Goal: Task Accomplishment & Management: Complete application form

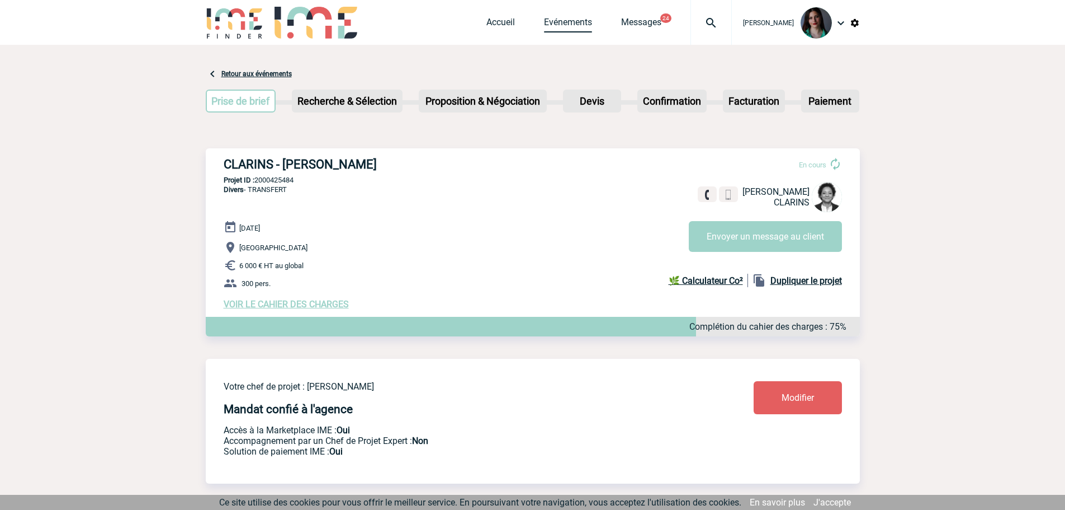
click at [579, 24] on link "Evénements" at bounding box center [568, 25] width 48 height 16
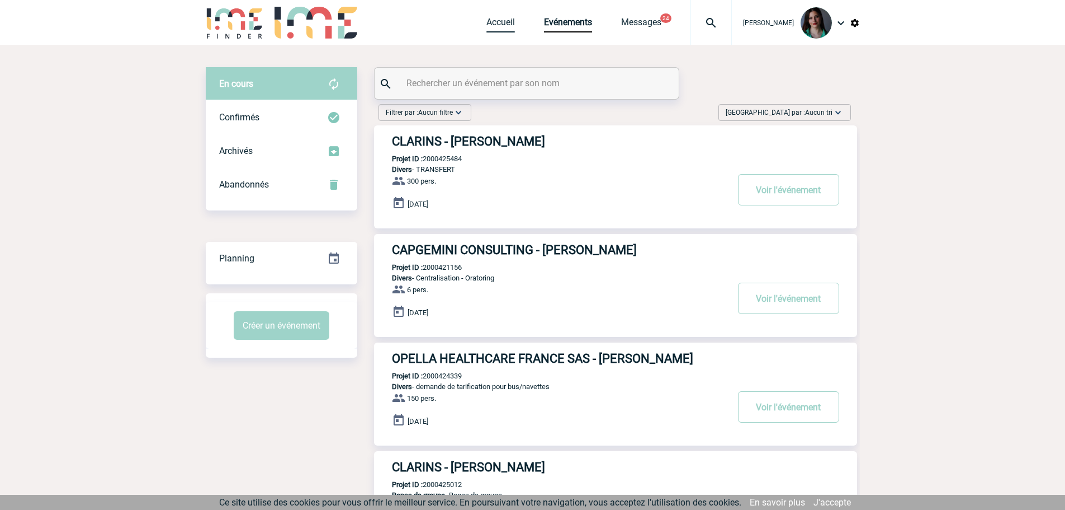
click at [510, 21] on link "Accueil" at bounding box center [501, 25] width 29 height 16
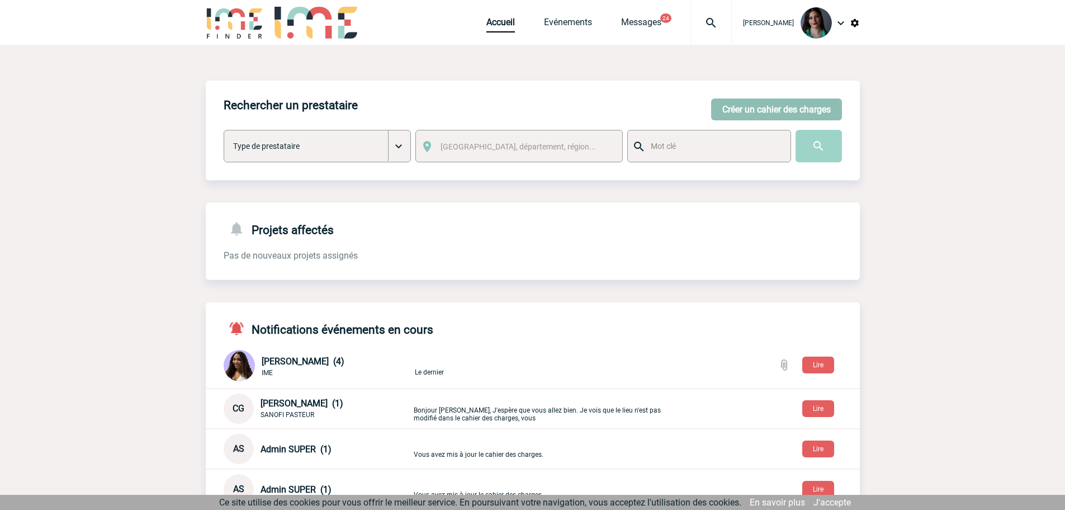
click at [743, 114] on button "Créer un cahier des charges" at bounding box center [776, 109] width 131 height 22
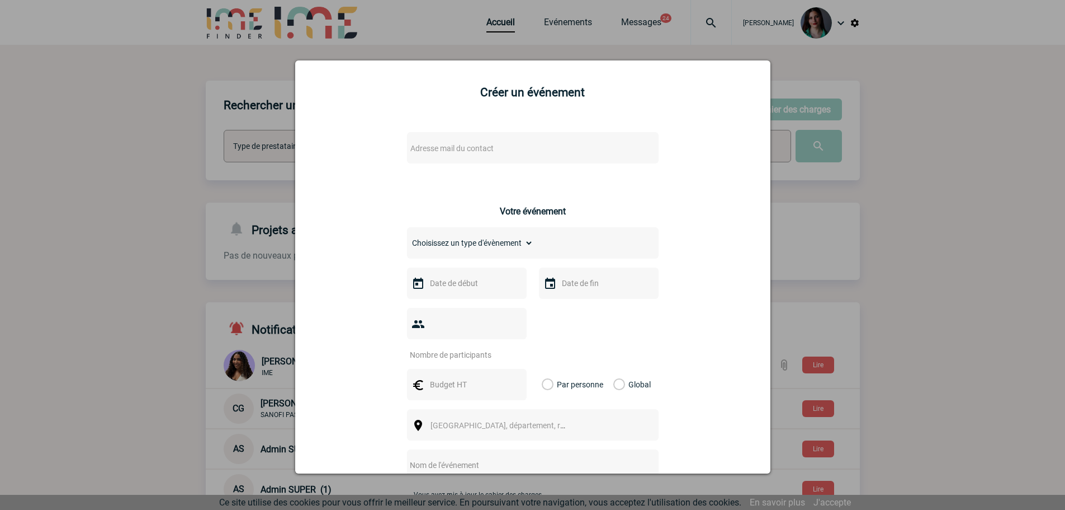
click at [458, 152] on span "Adresse mail du contact" at bounding box center [452, 148] width 83 height 9
type input "[PERSON_NAME].chabor"
drag, startPoint x: 475, startPoint y: 168, endPoint x: 384, endPoint y: 181, distance: 92.1
click at [384, 181] on body "[PERSON_NAME] Accueil Evénements 24" at bounding box center [532, 407] width 1065 height 814
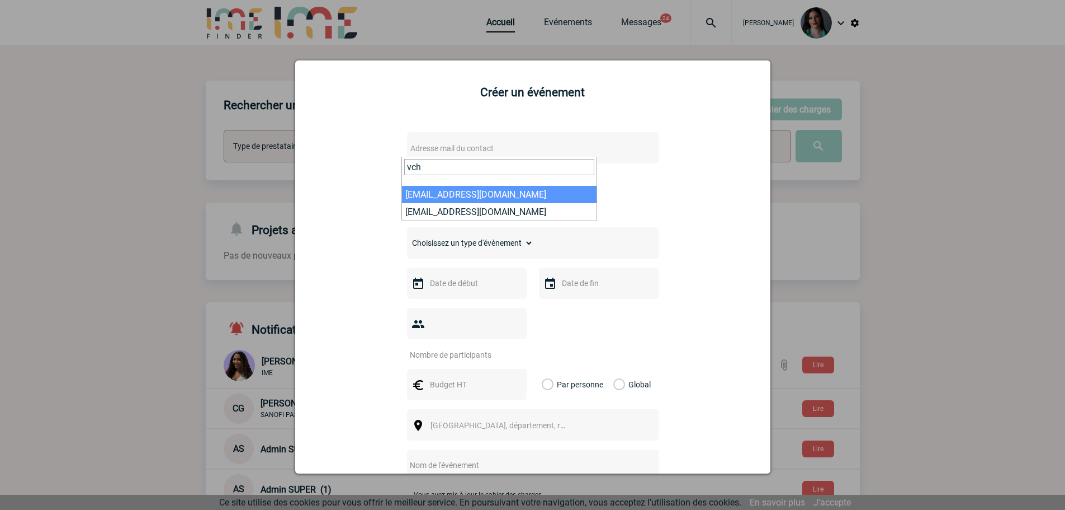
type input "vch"
select select "131563"
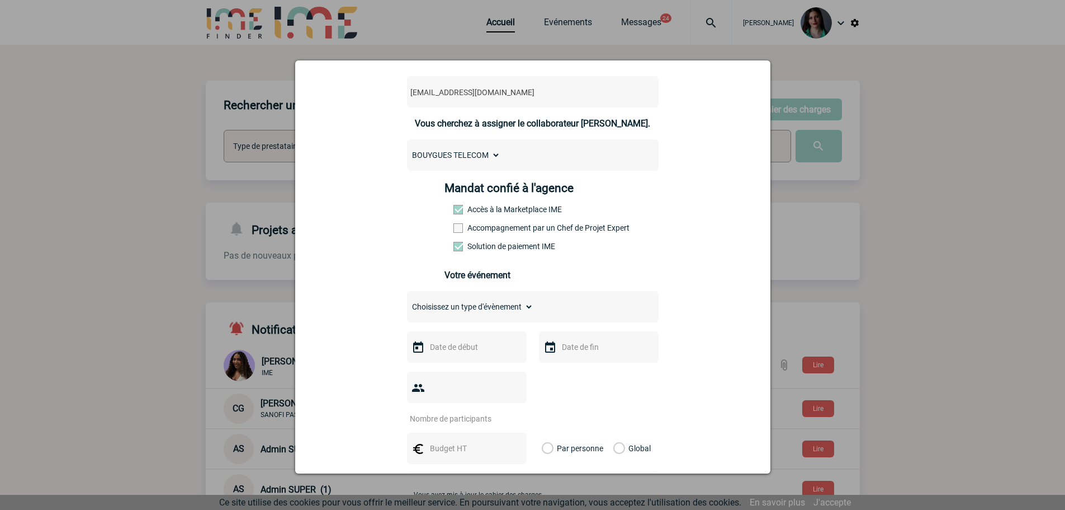
scroll to position [112, 0]
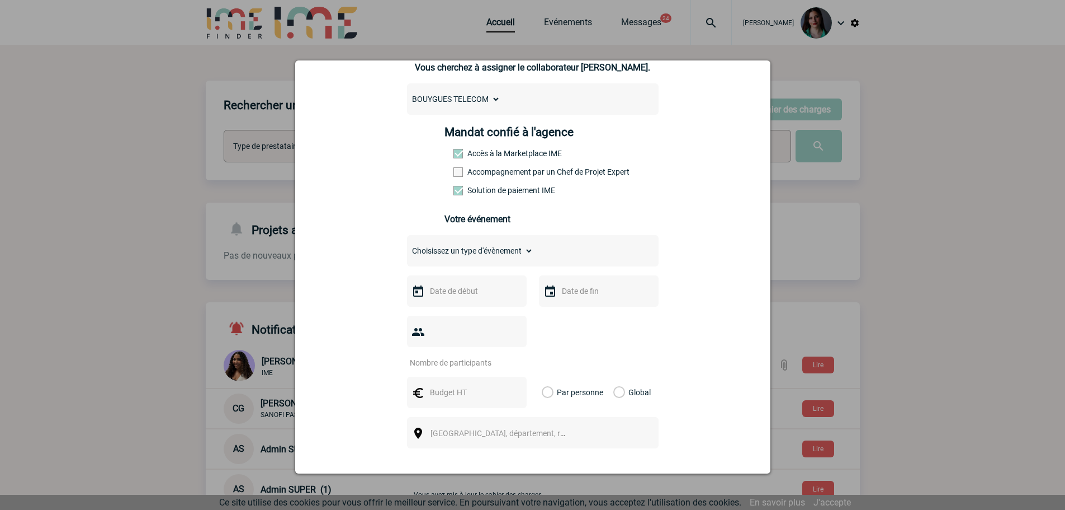
click at [453, 254] on select "Choisissez un type d'évènement Séminaire avec nuitée Séminaire sans nuitée Repa…" at bounding box center [470, 251] width 126 height 16
select select "9"
click at [407, 246] on select "Choisissez un type d'évènement Séminaire avec nuitée Séminaire sans nuitée Repa…" at bounding box center [470, 251] width 126 height 16
click at [435, 291] on input "text" at bounding box center [465, 291] width 77 height 15
click at [564, 315] on span "Suivant" at bounding box center [568, 313] width 9 height 9
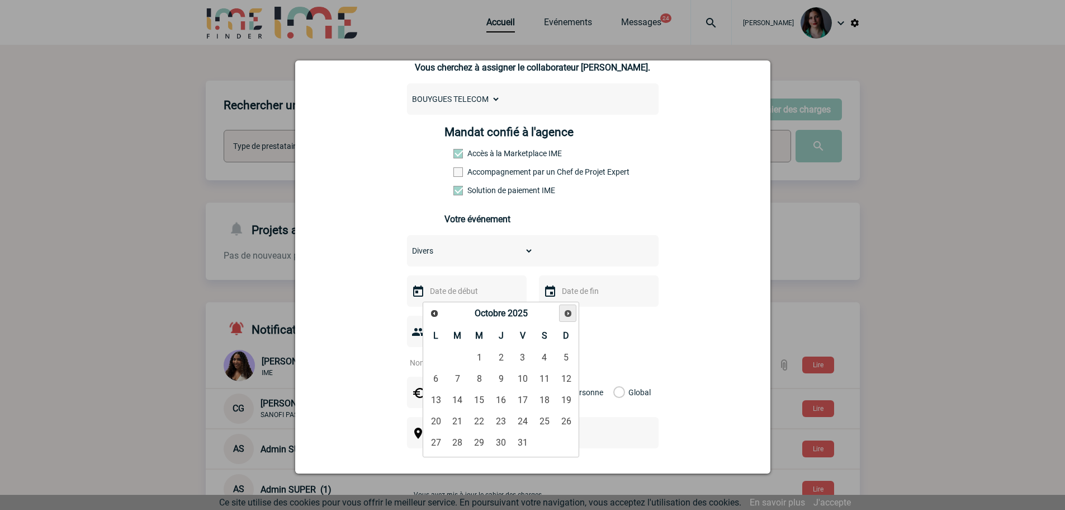
click at [564, 315] on span "Suivant" at bounding box center [568, 313] width 9 height 9
click at [431, 381] on link "3" at bounding box center [436, 379] width 21 height 20
type input "[DATE]"
click at [574, 297] on input "text" at bounding box center [597, 291] width 77 height 15
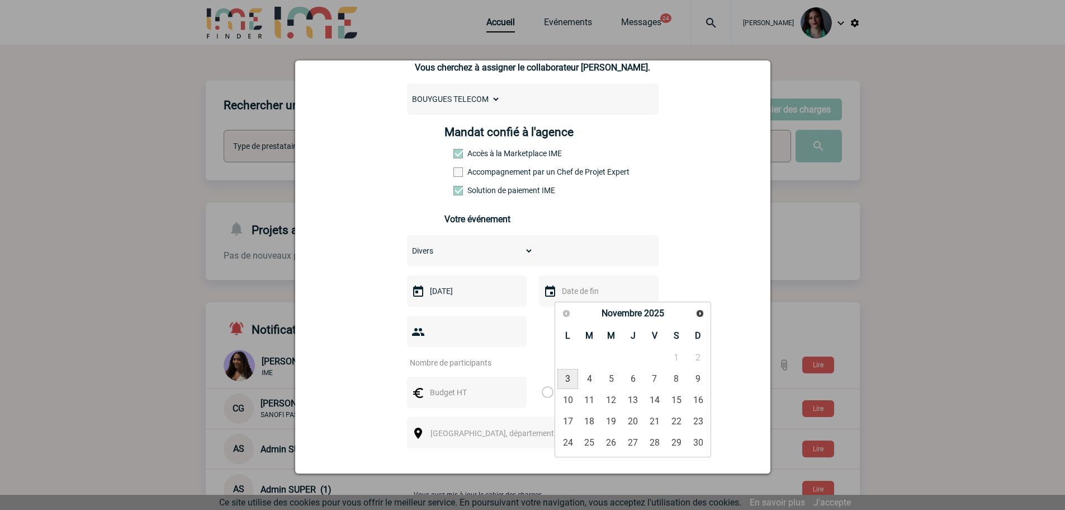
click at [567, 379] on link "3" at bounding box center [568, 379] width 21 height 20
type input "[DATE]"
click at [443, 355] on input "number" at bounding box center [459, 362] width 105 height 15
type input "17"
click at [457, 385] on input "text" at bounding box center [465, 392] width 77 height 15
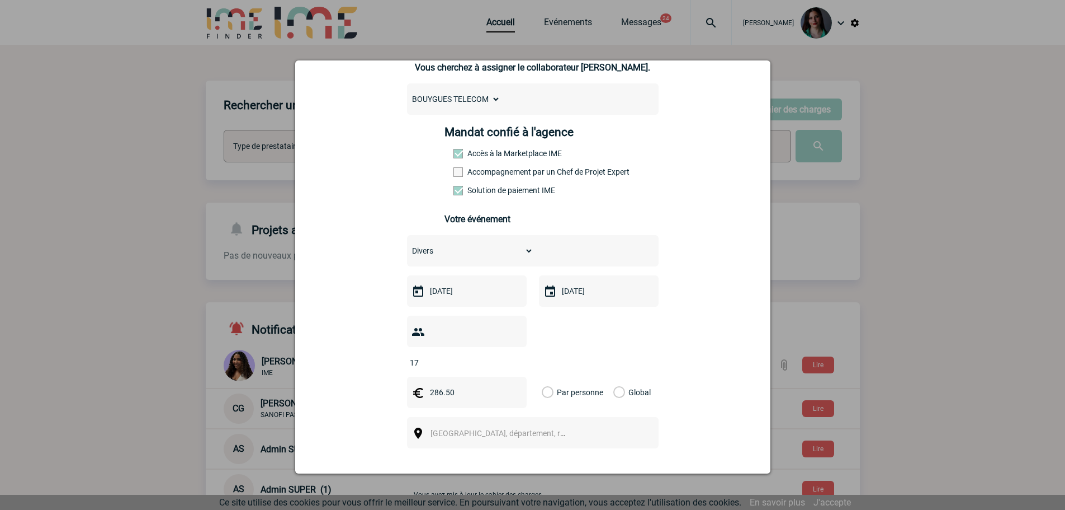
type input "286.50"
click at [614, 376] on label "Global" at bounding box center [617, 391] width 7 height 31
click at [0, 0] on input "Global" at bounding box center [0, 0] width 0 height 0
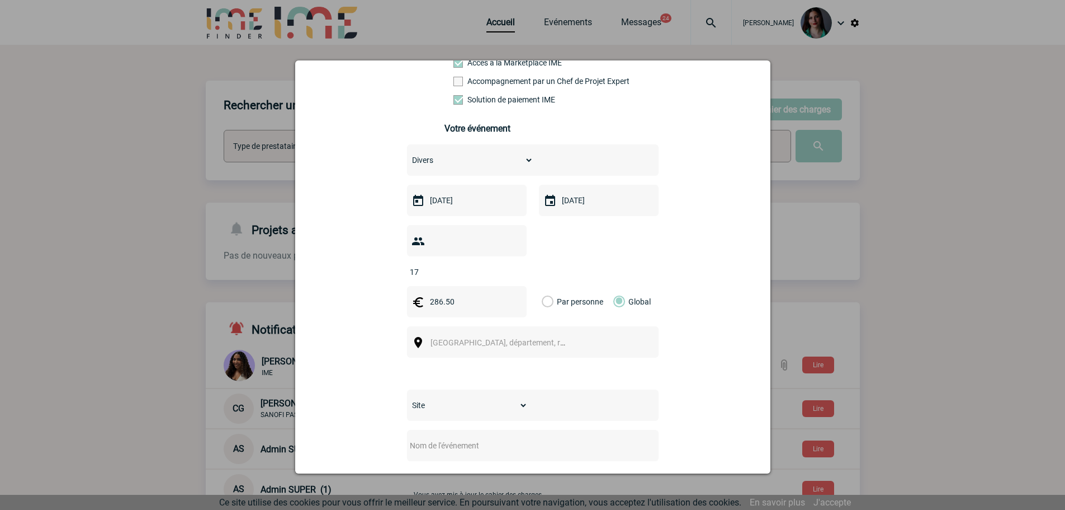
scroll to position [224, 0]
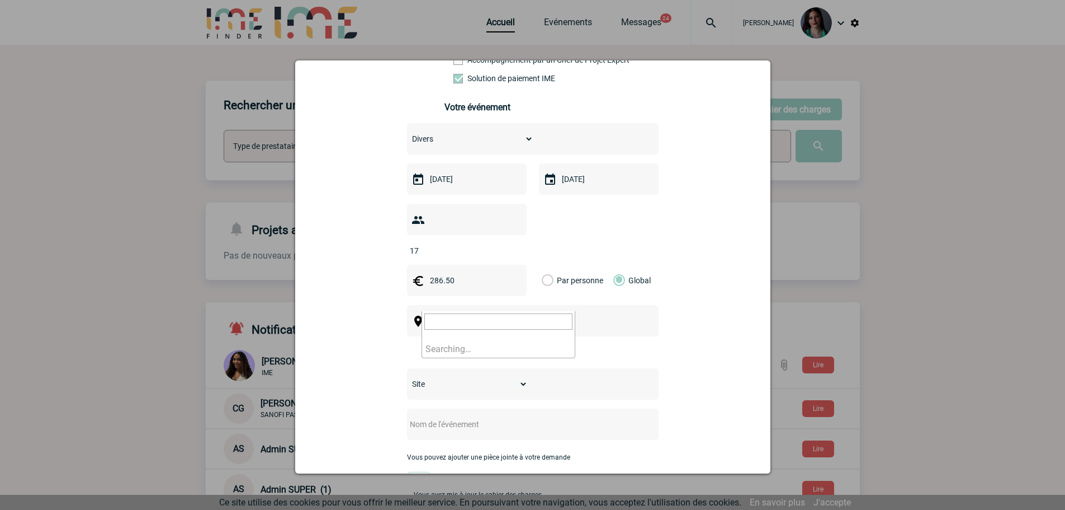
click at [450, 317] on span "[GEOGRAPHIC_DATA], département, région..." at bounding box center [508, 321] width 155 height 9
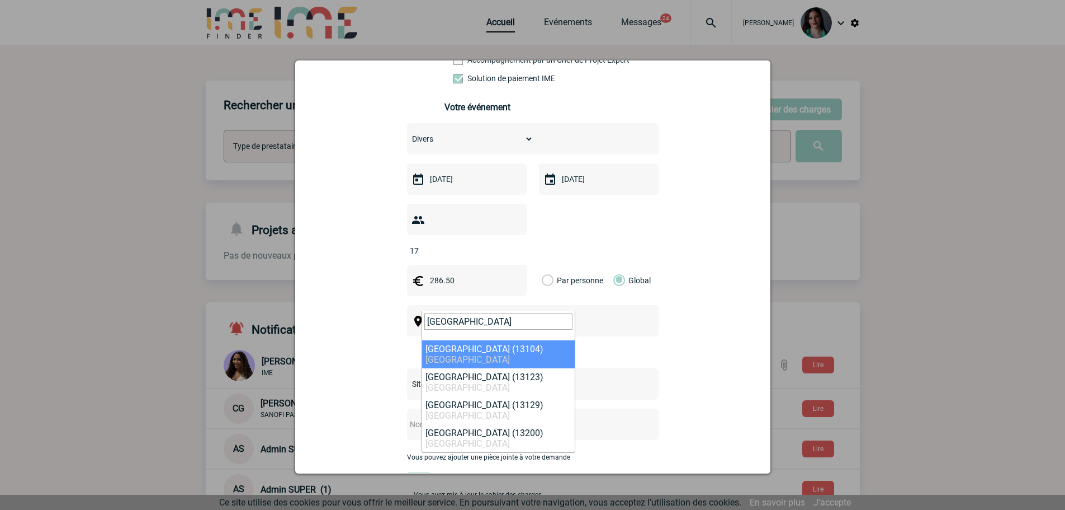
type input "[GEOGRAPHIC_DATA]"
select select "7200"
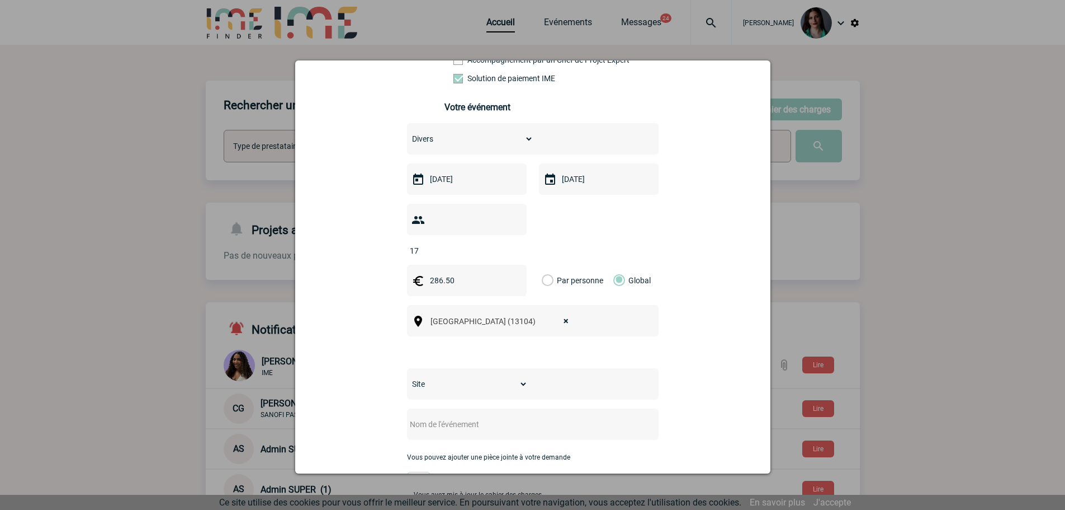
select select
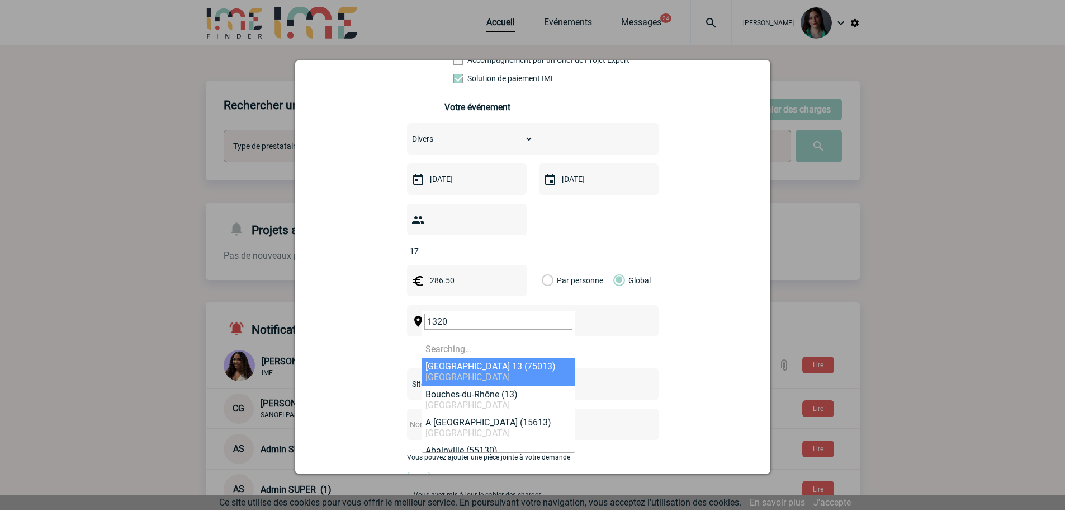
type input "13200"
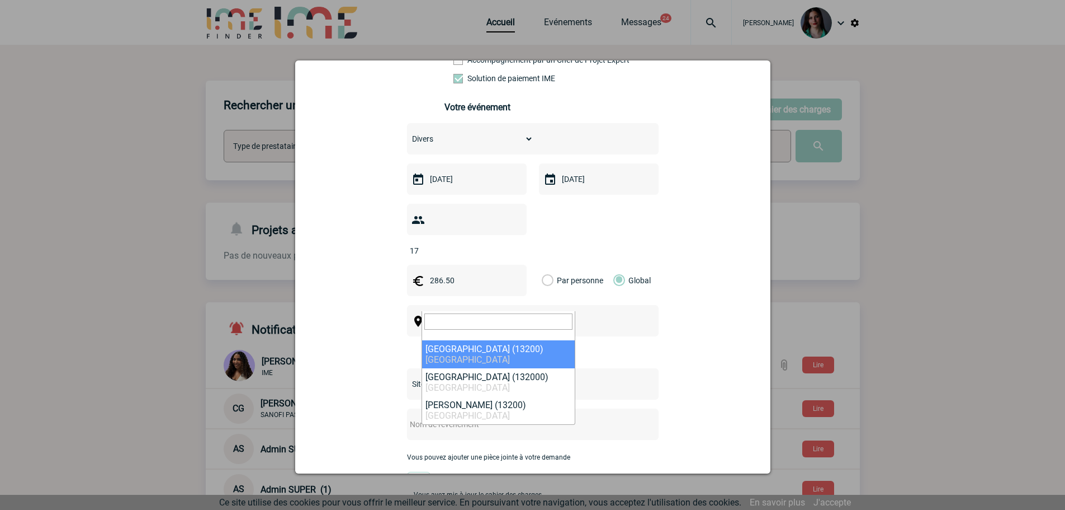
select select "7199"
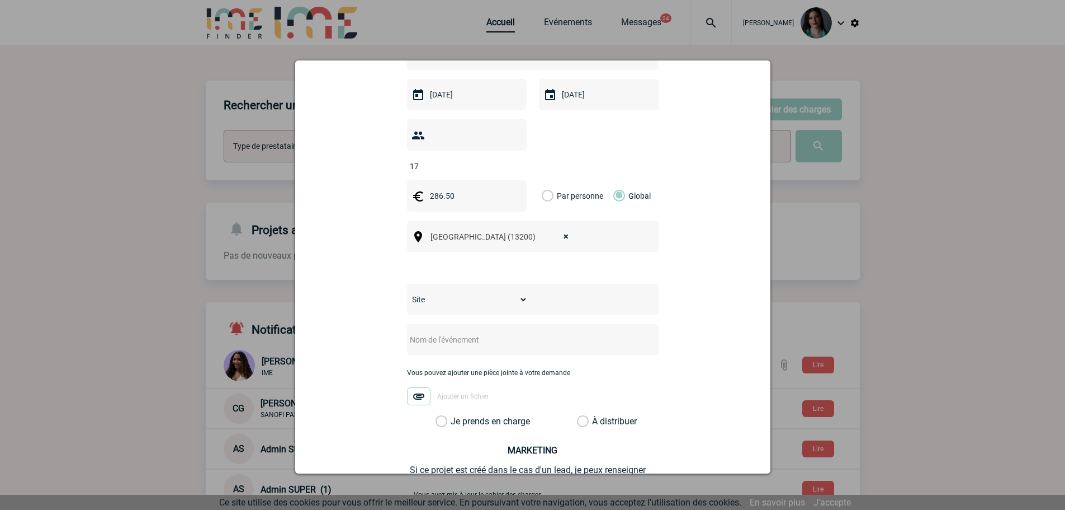
scroll to position [336, 0]
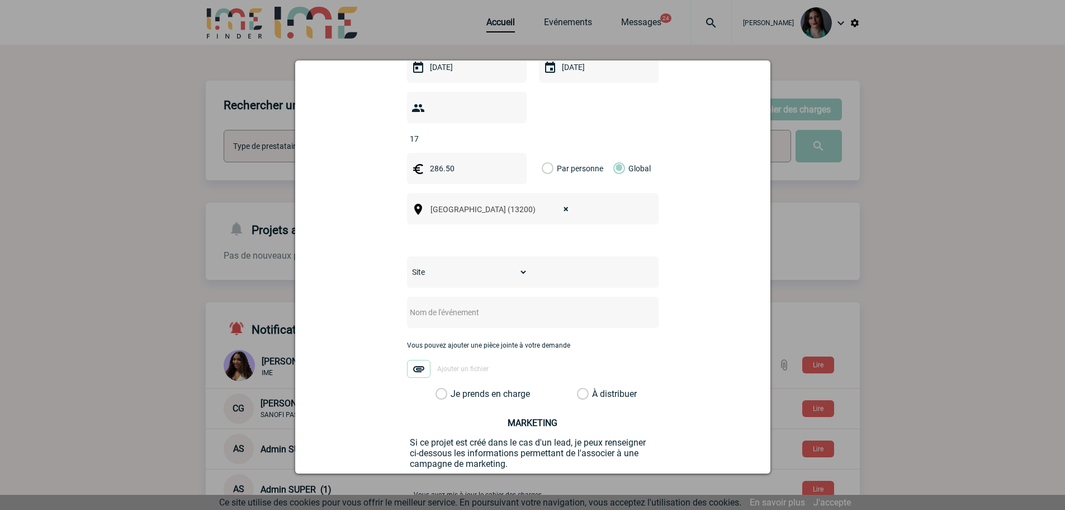
click at [428, 305] on input "text" at bounding box center [518, 312] width 222 height 15
drag, startPoint x: 624, startPoint y: 293, endPoint x: 464, endPoint y: 293, distance: 159.4
click at [464, 305] on input "CENTRALISATION - Repas de groupe SPMT-PERF du [DATE] (pour 6 personnes)" at bounding box center [518, 312] width 222 height 15
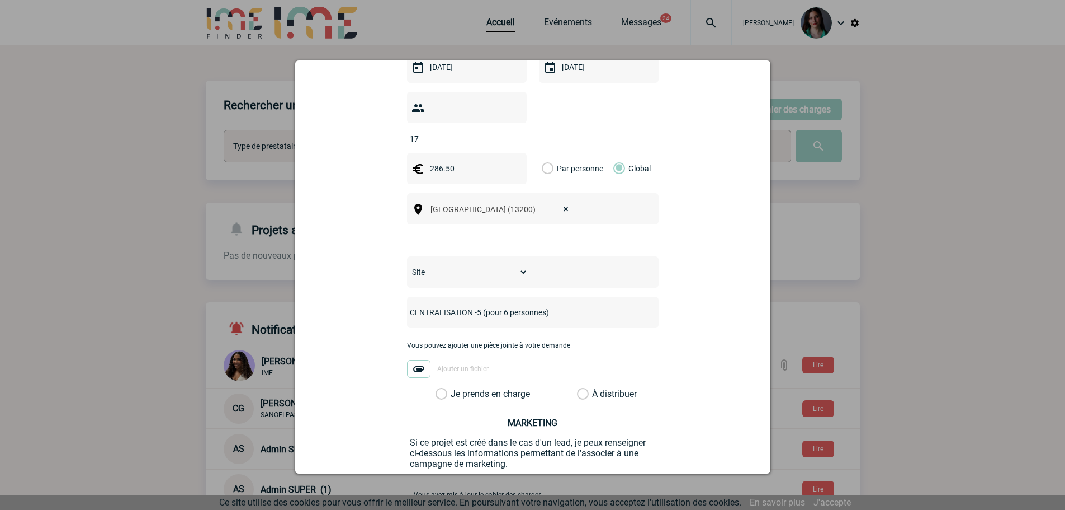
drag, startPoint x: 562, startPoint y: 287, endPoint x: 483, endPoint y: 296, distance: 79.4
click at [483, 305] on input "CENTRALISATION -5 (pour 6 personnes)" at bounding box center [518, 312] width 222 height 15
drag, startPoint x: 603, startPoint y: 295, endPoint x: 477, endPoint y: 296, distance: 127.0
click at [477, 305] on input "CENTRALISATION ADMINISTRATIVE ET FINANCIERE" at bounding box center [518, 312] width 222 height 15
type input "CENTRALISATION ADMINISTRATIVE ET FINANCIERE"
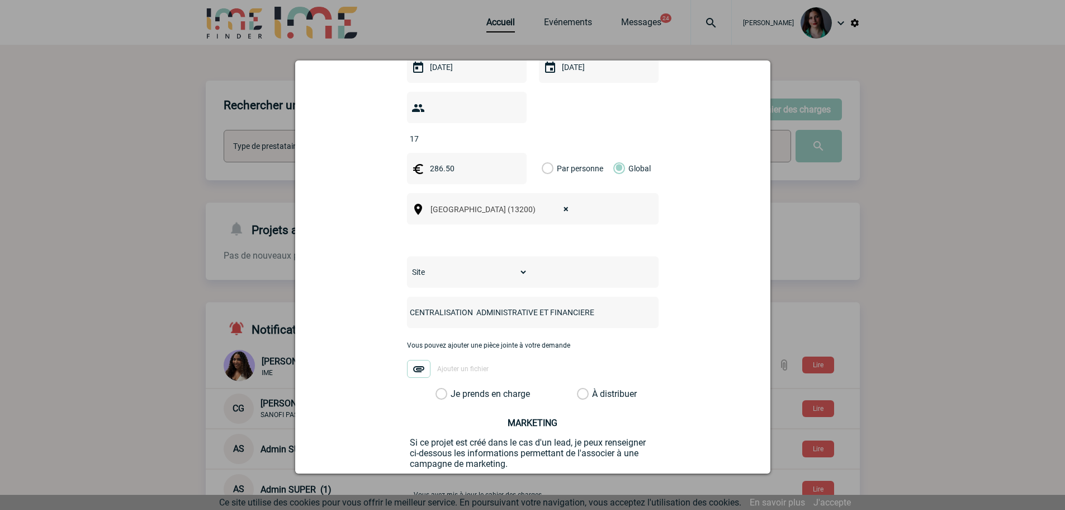
click at [497, 308] on div "CENTRALISATION ADMINISTRATIVE ET FINANCIERE" at bounding box center [533, 311] width 252 height 31
drag, startPoint x: 596, startPoint y: 293, endPoint x: 480, endPoint y: 293, distance: 115.8
click at [480, 305] on input "CENTRALISATION ADMINISTRATIVE ET FINANCIERE" at bounding box center [518, 312] width 222 height 15
click at [574, 304] on div "CENTRALISATION ADMINISTRATIVE ET FINANCIERE" at bounding box center [533, 311] width 252 height 31
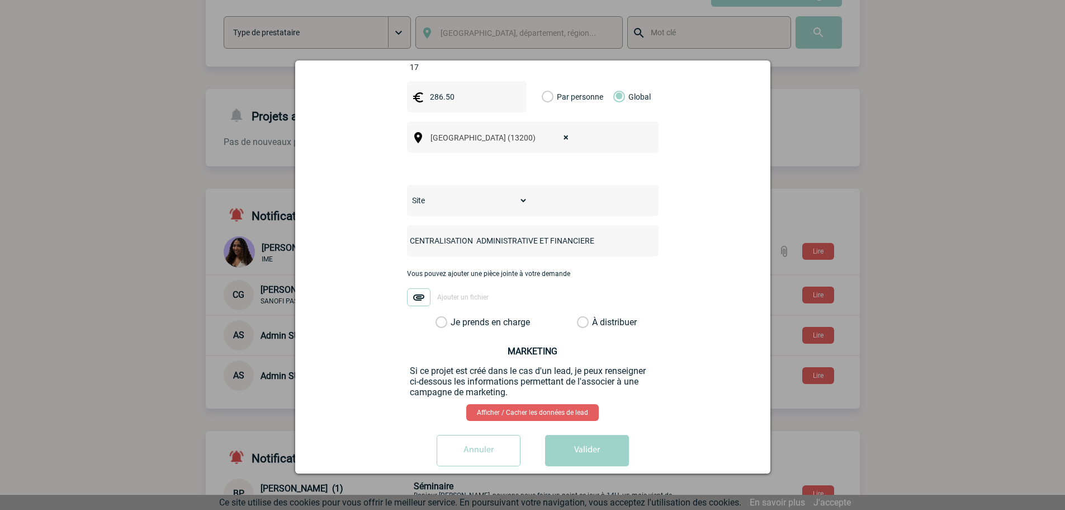
scroll to position [224, 0]
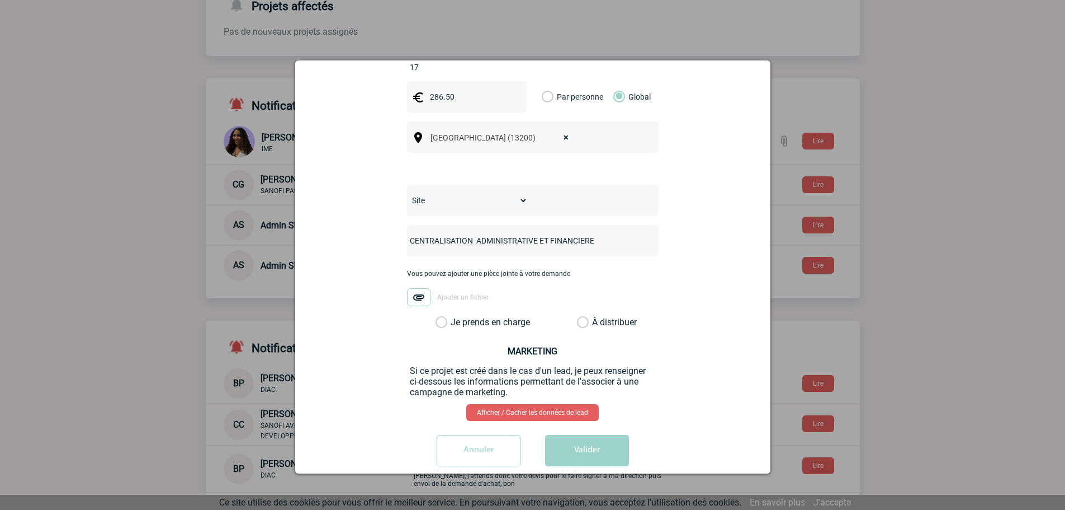
click at [438, 317] on label "Je prends en charge" at bounding box center [445, 322] width 19 height 11
click at [0, 0] on input "Je prends en charge" at bounding box center [0, 0] width 0 height 0
click at [573, 435] on button "Valider" at bounding box center [587, 450] width 84 height 31
click at [499, 192] on select "Site SITE DE [GEOGRAPHIC_DATA]" at bounding box center [468, 200] width 122 height 17
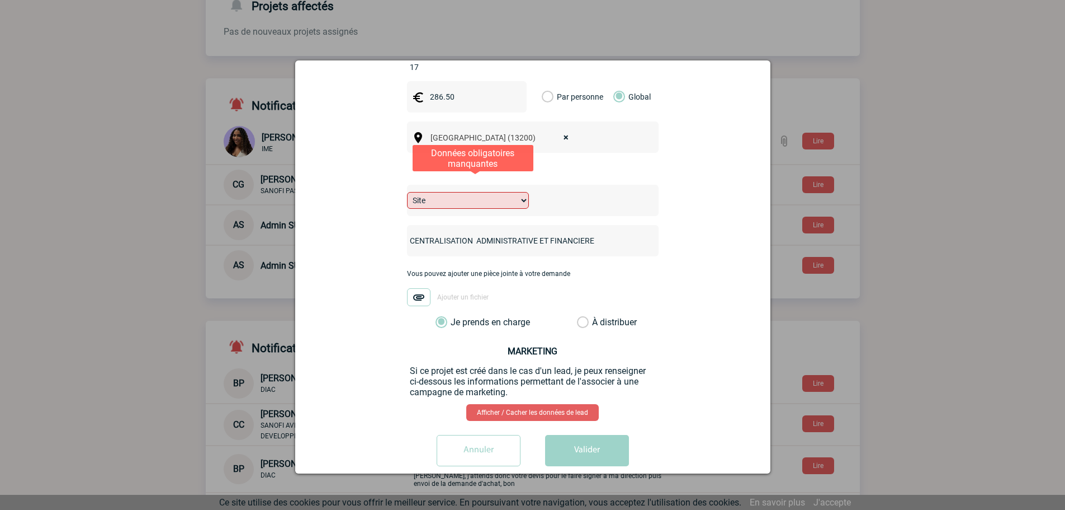
select select "26"
click at [407, 192] on select "Site SITE DE [GEOGRAPHIC_DATA]" at bounding box center [468, 200] width 122 height 17
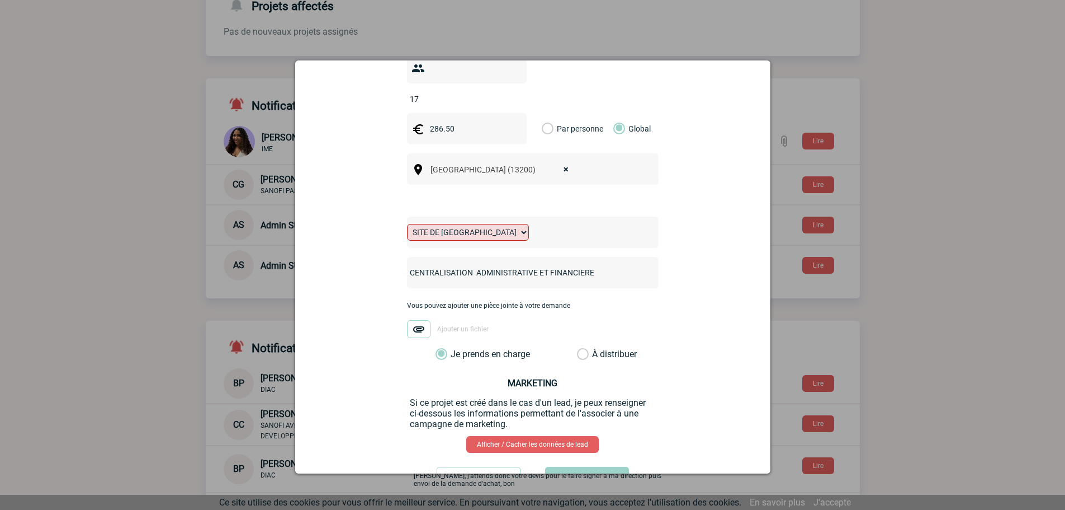
scroll to position [407, 0]
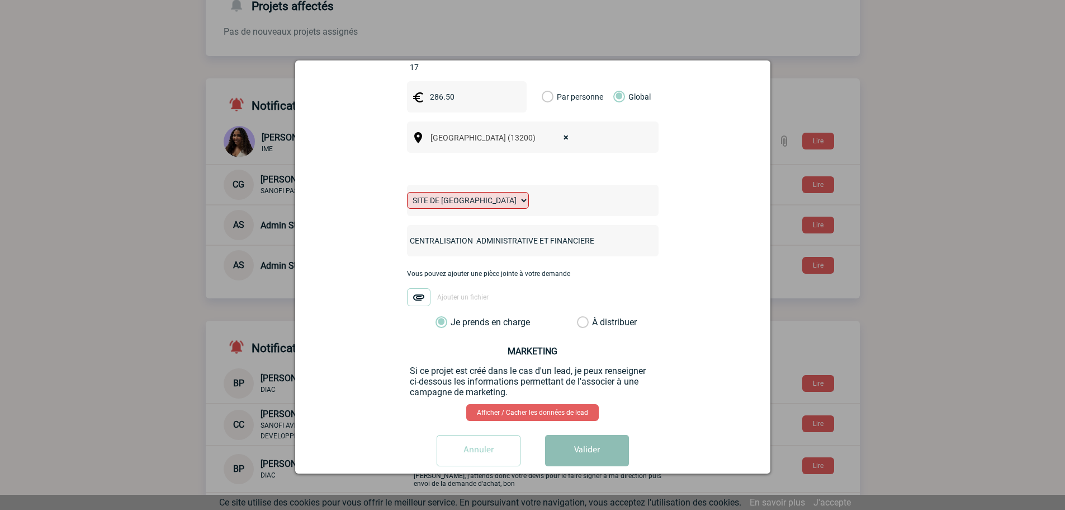
click at [565, 436] on button "Valider" at bounding box center [587, 450] width 84 height 31
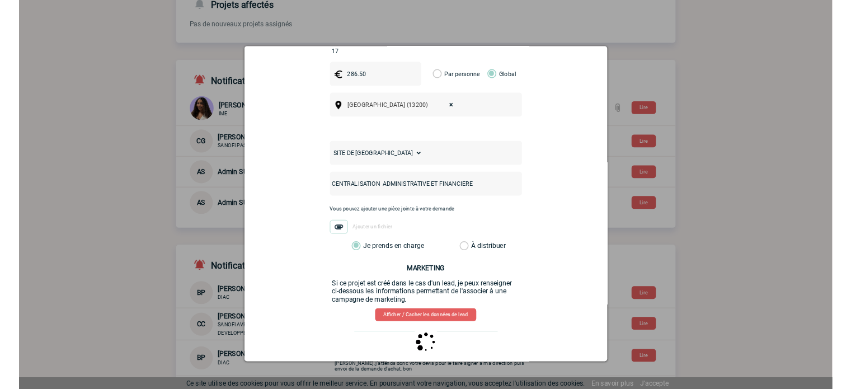
scroll to position [0, 0]
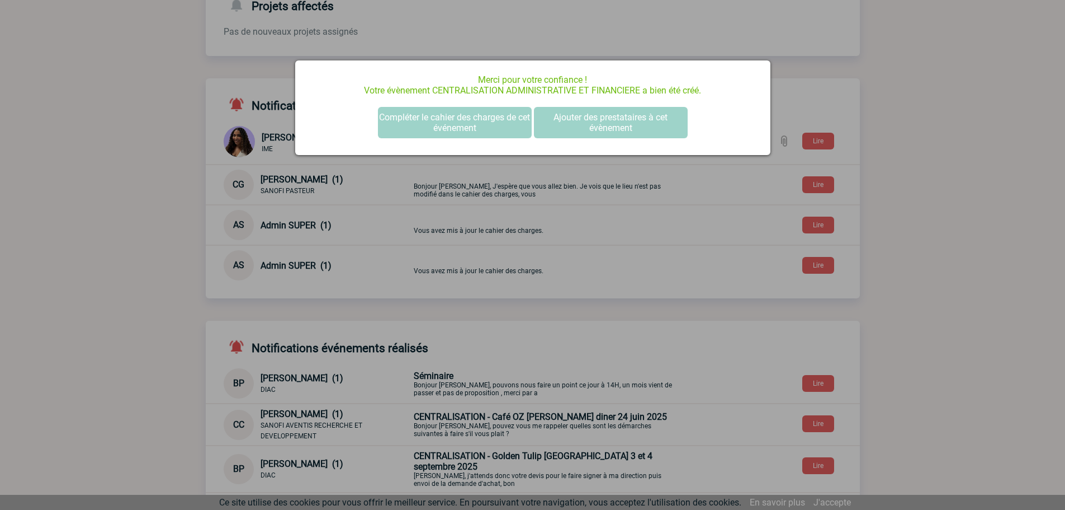
click at [919, 197] on div at bounding box center [532, 255] width 1065 height 510
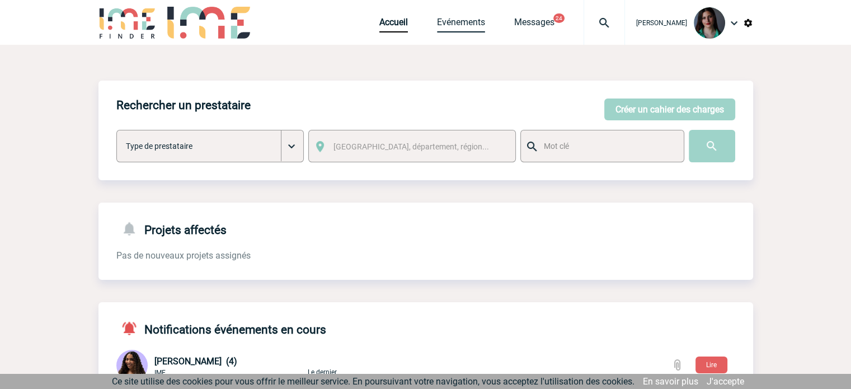
click at [459, 22] on link "Evénements" at bounding box center [461, 25] width 48 height 16
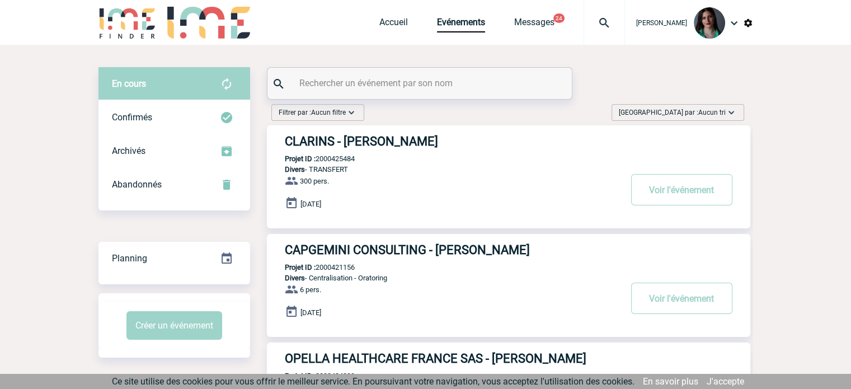
click at [709, 115] on span "Aucun tri" at bounding box center [711, 113] width 27 height 8
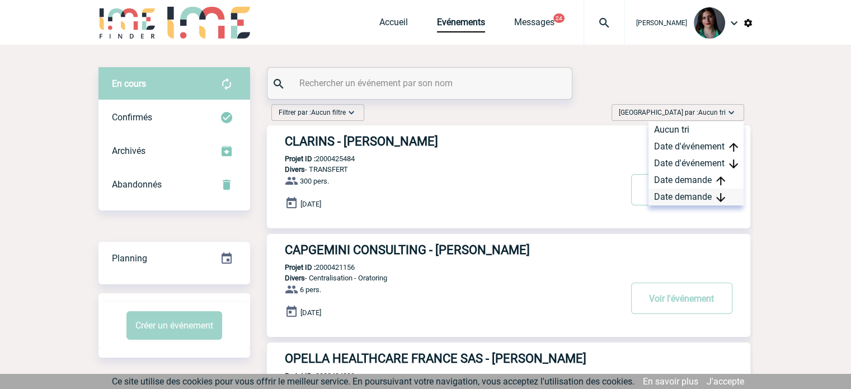
click at [699, 192] on div "Date demande" at bounding box center [695, 196] width 95 height 17
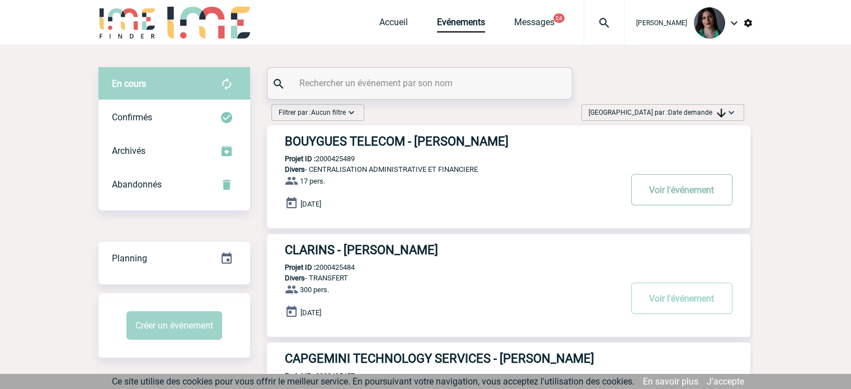
click at [663, 187] on button "Voir l'événement" at bounding box center [681, 189] width 101 height 31
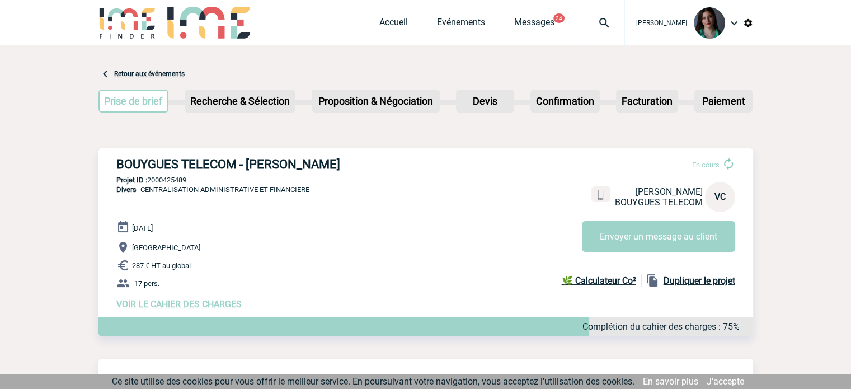
drag, startPoint x: 367, startPoint y: 166, endPoint x: 117, endPoint y: 164, distance: 250.0
click at [117, 164] on h3 "BOUYGUES TELECOM - [PERSON_NAME]" at bounding box center [284, 164] width 336 height 14
copy h3 "BOUYGUES TELECOM - [PERSON_NAME]"
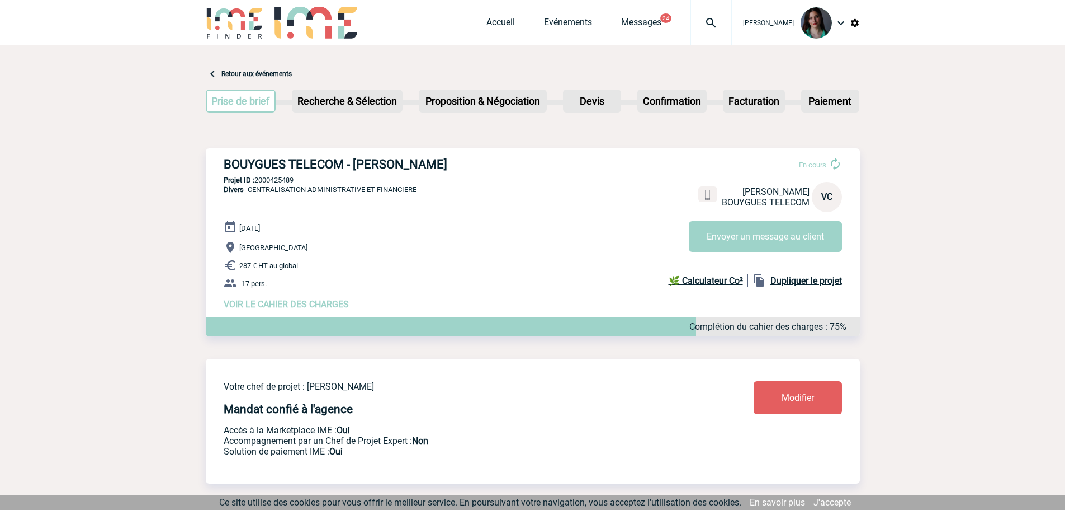
drag, startPoint x: 471, startPoint y: 164, endPoint x: 221, endPoint y: 159, distance: 250.1
click at [221, 159] on div "BOUYGUES TELECOM - [PERSON_NAME] En cours [PERSON_NAME] BOUYGUES TELECOM VC Env…" at bounding box center [533, 233] width 654 height 170
copy h3 "BOUYGUES TELECOM - [PERSON_NAME]"
drag, startPoint x: 304, startPoint y: 180, endPoint x: 258, endPoint y: 180, distance: 45.9
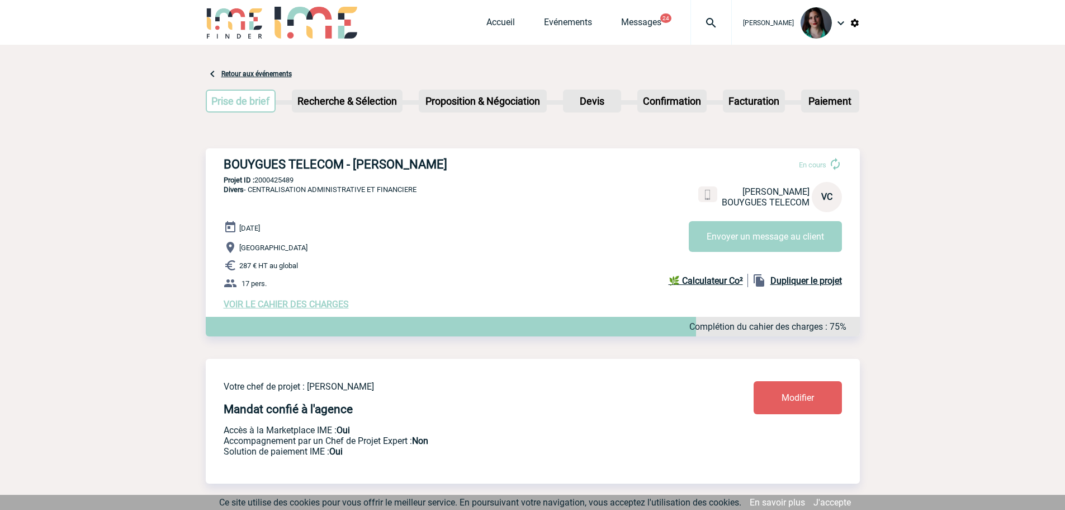
click at [258, 180] on p "Projet ID : 2000425489" at bounding box center [533, 180] width 654 height 8
copy p "2000425489"
